Goal: Information Seeking & Learning: Learn about a topic

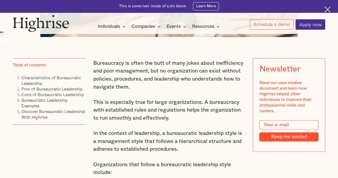
scroll to position [296, 0]
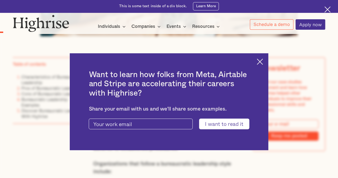
click at [267, 62] on div "Want to learn how folks from Meta, Airtable and Stripe are accelerating their c…" at bounding box center [169, 101] width 198 height 97
click at [263, 59] on img at bounding box center [260, 62] width 6 height 6
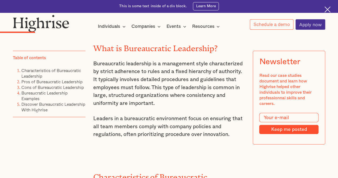
scroll to position [627, 0]
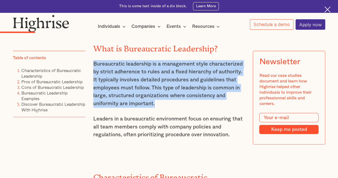
drag, startPoint x: 92, startPoint y: 65, endPoint x: 159, endPoint y: 108, distance: 79.0
copy p "Bureaucratic leadership is a management style characterized by strict adherence…"
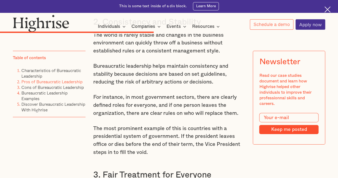
scroll to position [1831, 0]
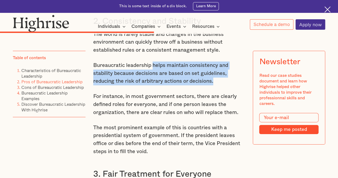
drag, startPoint x: 153, startPoint y: 90, endPoint x: 219, endPoint y: 109, distance: 68.4
click at [219, 85] on p "Bureaucratic leadership helps maintain consistency and stability because decisi…" at bounding box center [169, 74] width 152 height 24
copy p "helps maintain consistency and stability because decisions are based on set gui…"
click at [149, 85] on p "Bureaucratic leadership helps maintain consistency and stability because decisi…" at bounding box center [169, 74] width 152 height 24
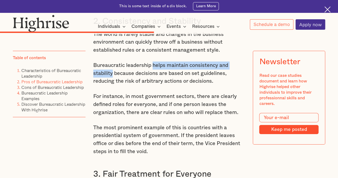
drag, startPoint x: 152, startPoint y: 91, endPoint x: 112, endPoint y: 96, distance: 40.7
click at [112, 85] on p "Bureaucratic leadership helps maintain consistency and stability because decisi…" at bounding box center [169, 74] width 152 height 24
copy p "helps maintain consistency and stability"
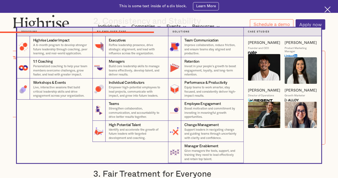
click at [333, 49] on nav "Programs 4 Highrise Leader Impact Program A 6-month program to develop stronger…" at bounding box center [169, 96] width 338 height 136
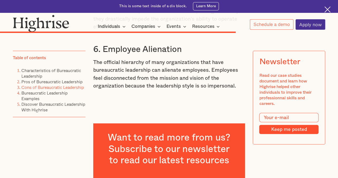
scroll to position [2720, 0]
